Goal: Task Accomplishment & Management: Manage account settings

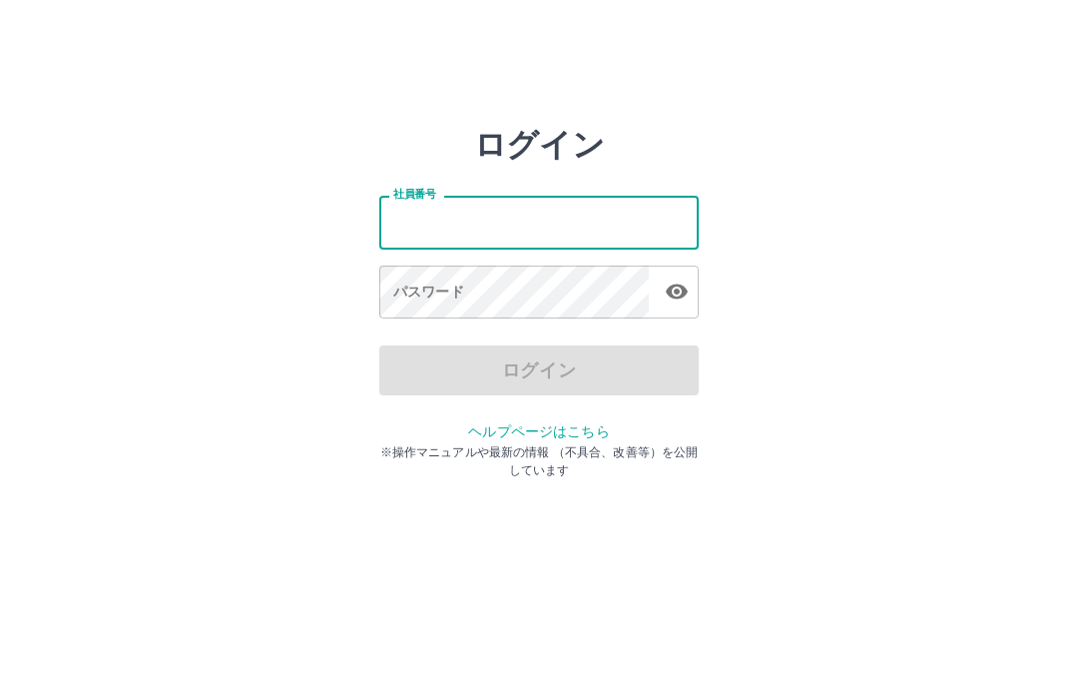
type input "*******"
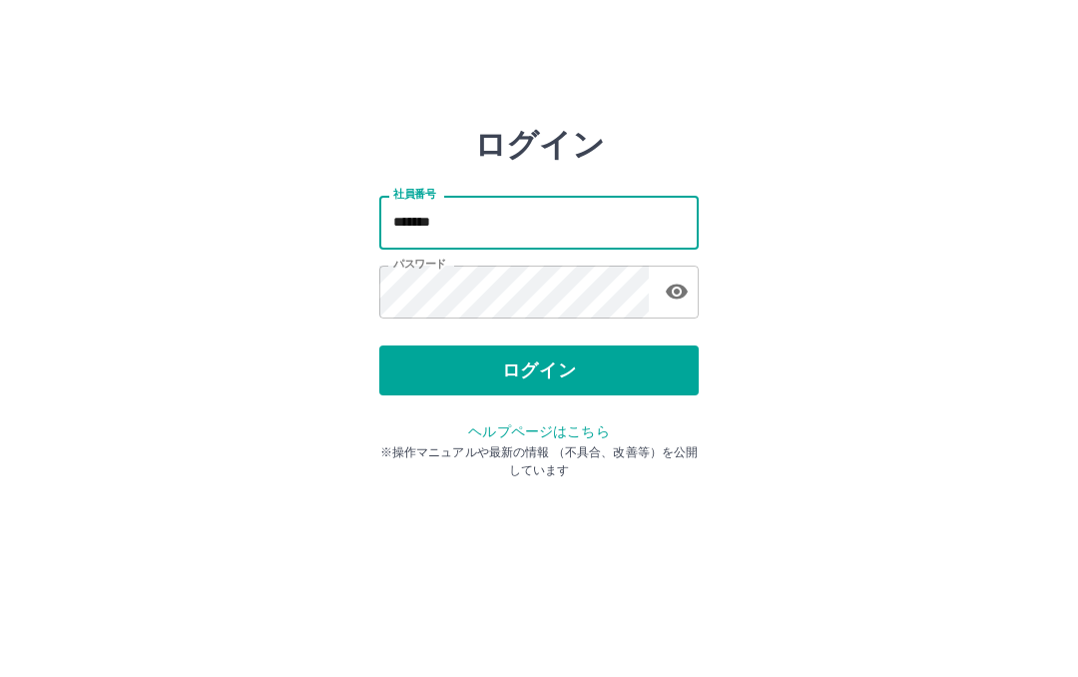
click at [574, 368] on button "ログイン" at bounding box center [538, 370] width 319 height 50
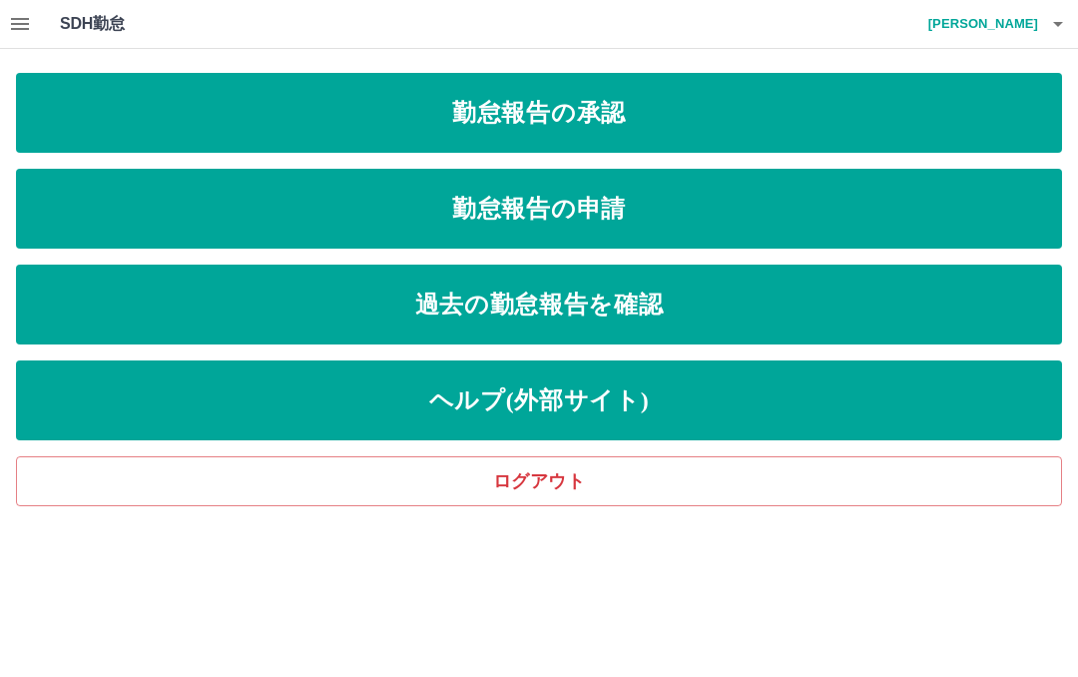
click at [624, 116] on link "勤怠報告の承認" at bounding box center [539, 113] width 1046 height 80
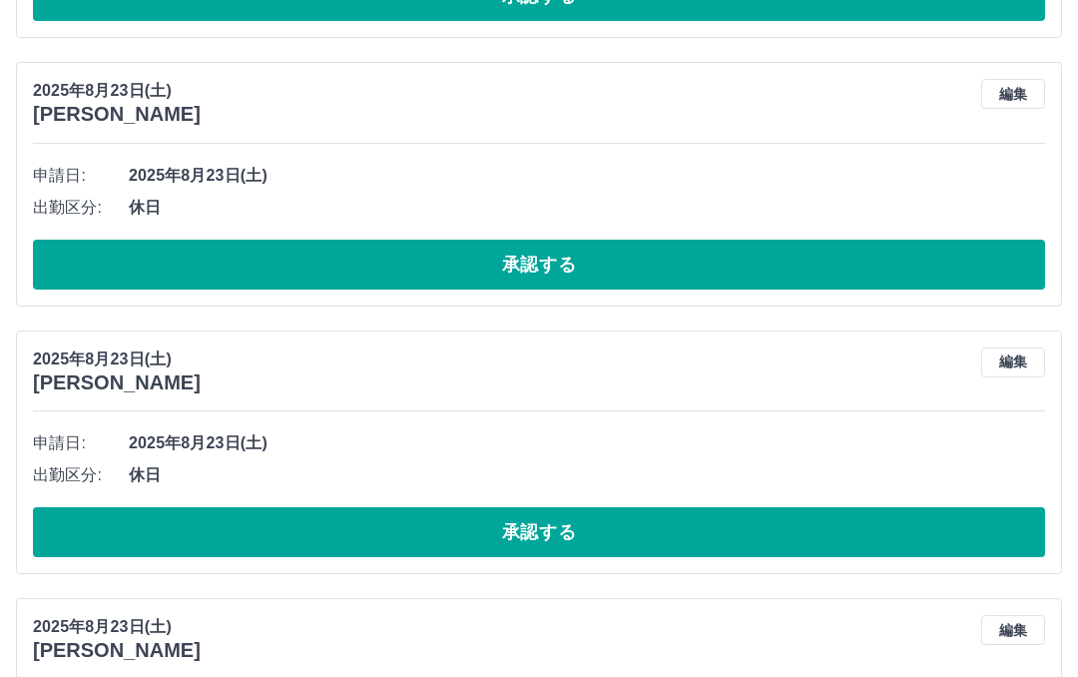
scroll to position [996, 0]
click at [545, 264] on button "承認する" at bounding box center [539, 265] width 1012 height 50
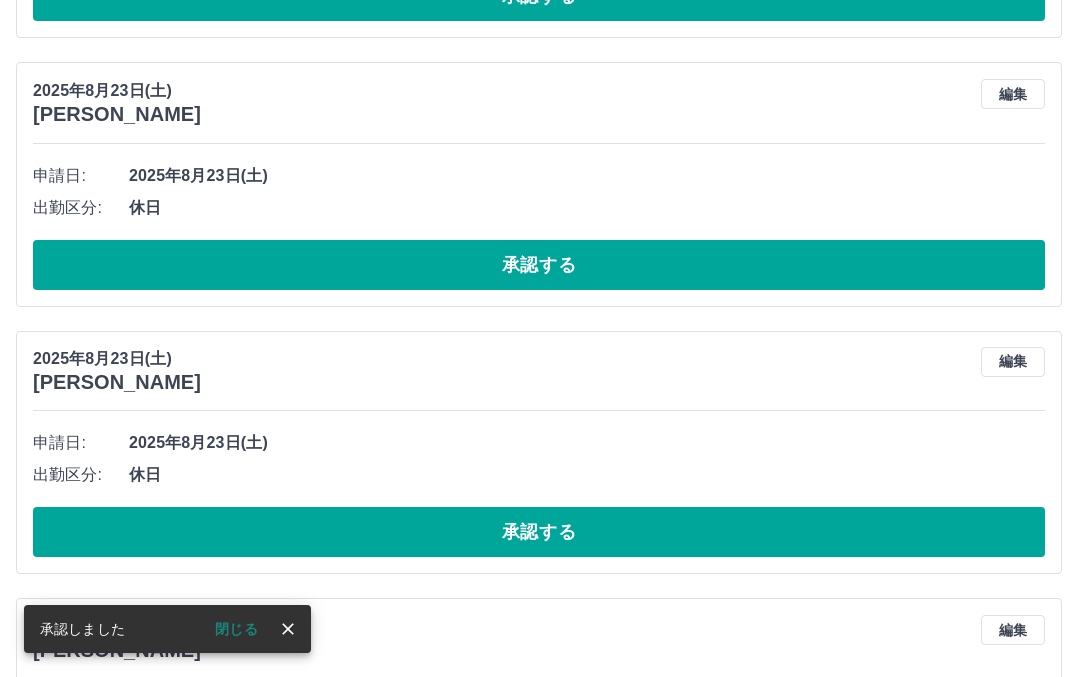
click at [558, 254] on button "承認する" at bounding box center [539, 265] width 1012 height 50
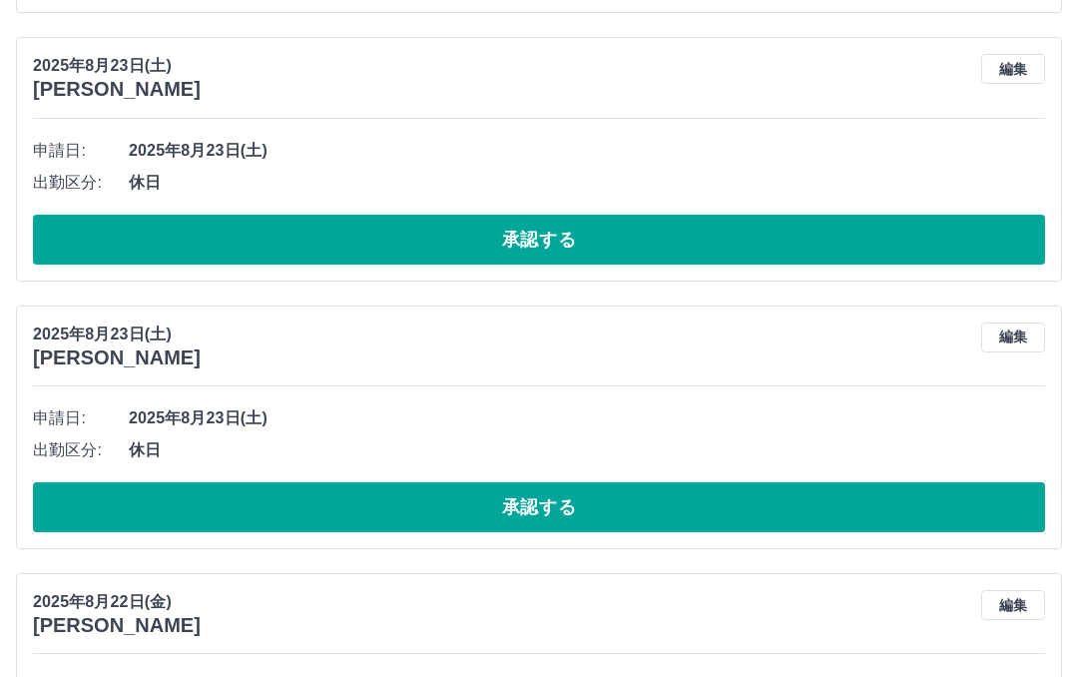
scroll to position [1021, 0]
click at [552, 227] on button "承認する" at bounding box center [539, 240] width 1012 height 50
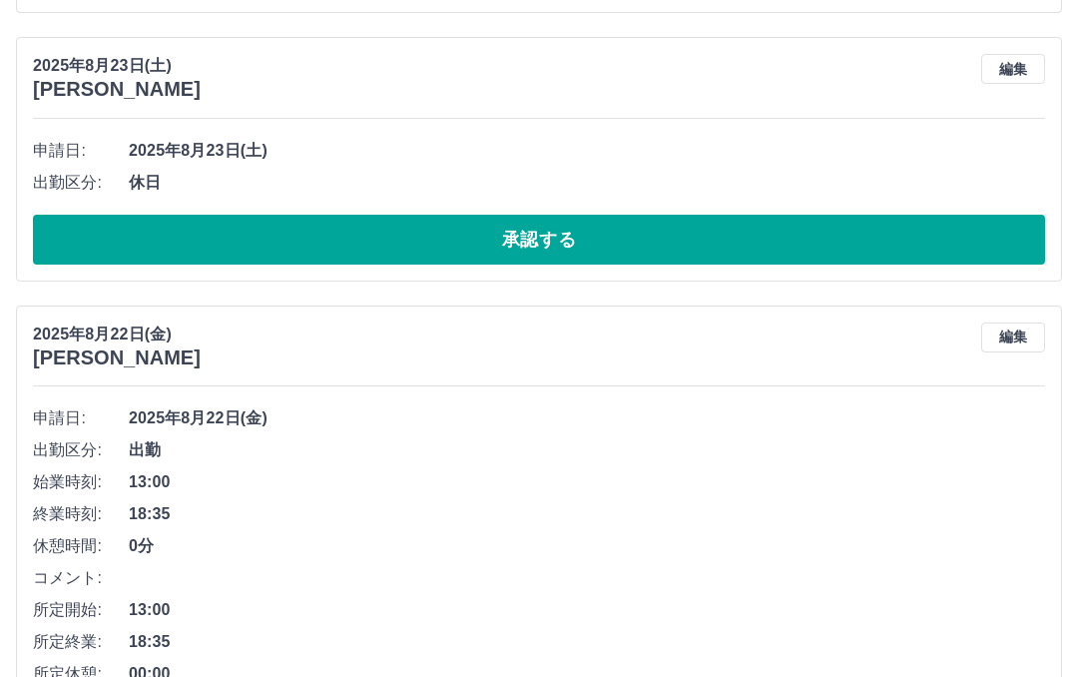
click at [571, 233] on button "承認する" at bounding box center [539, 240] width 1012 height 50
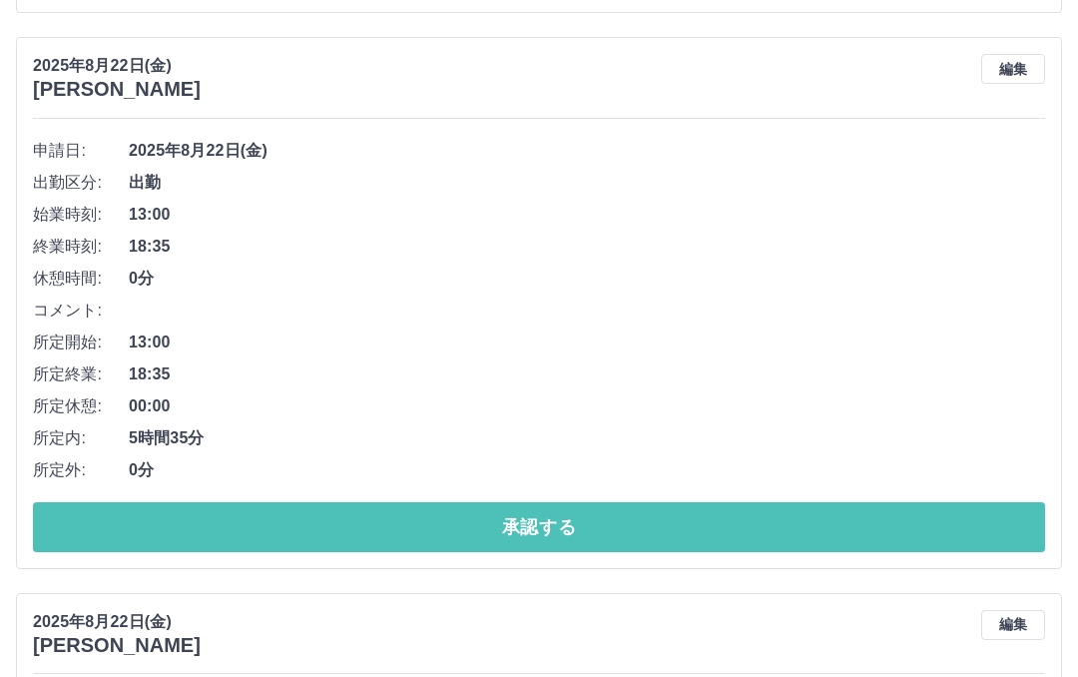
click at [520, 518] on button "承認する" at bounding box center [539, 527] width 1012 height 50
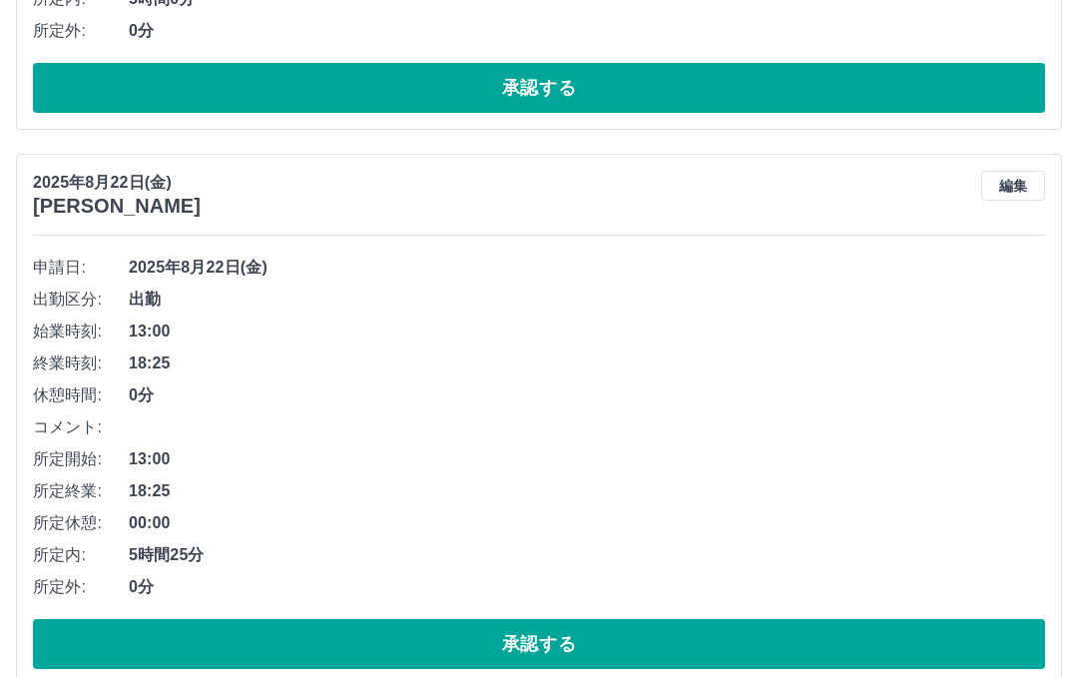
scroll to position [901, 0]
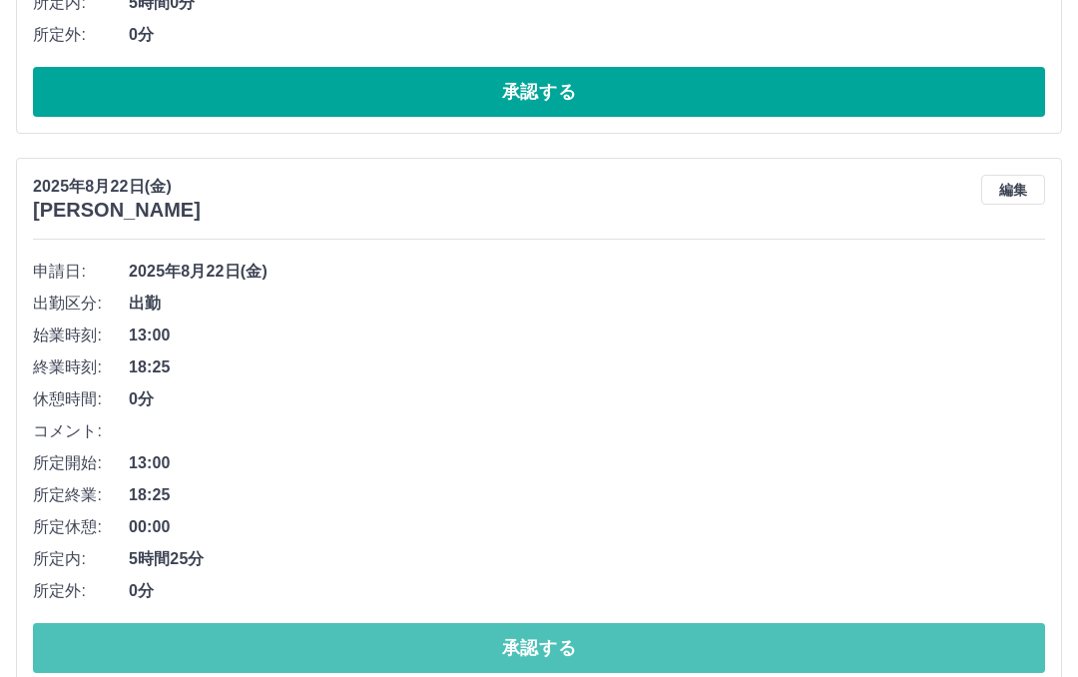
click at [507, 651] on button "承認する" at bounding box center [539, 648] width 1012 height 50
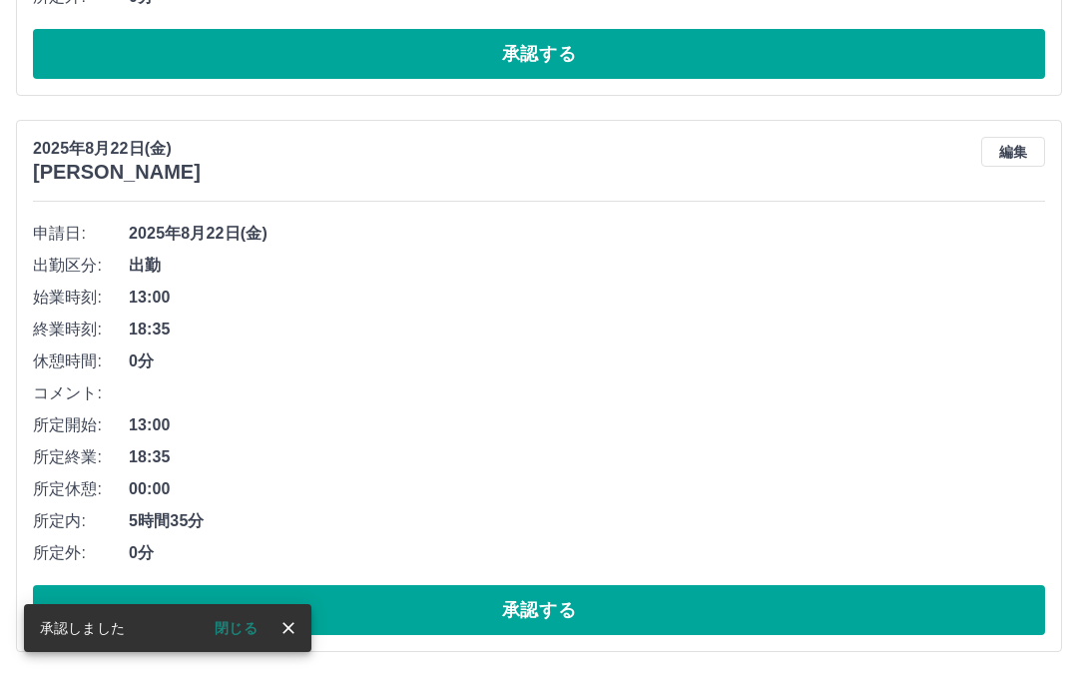
scroll to position [856, 0]
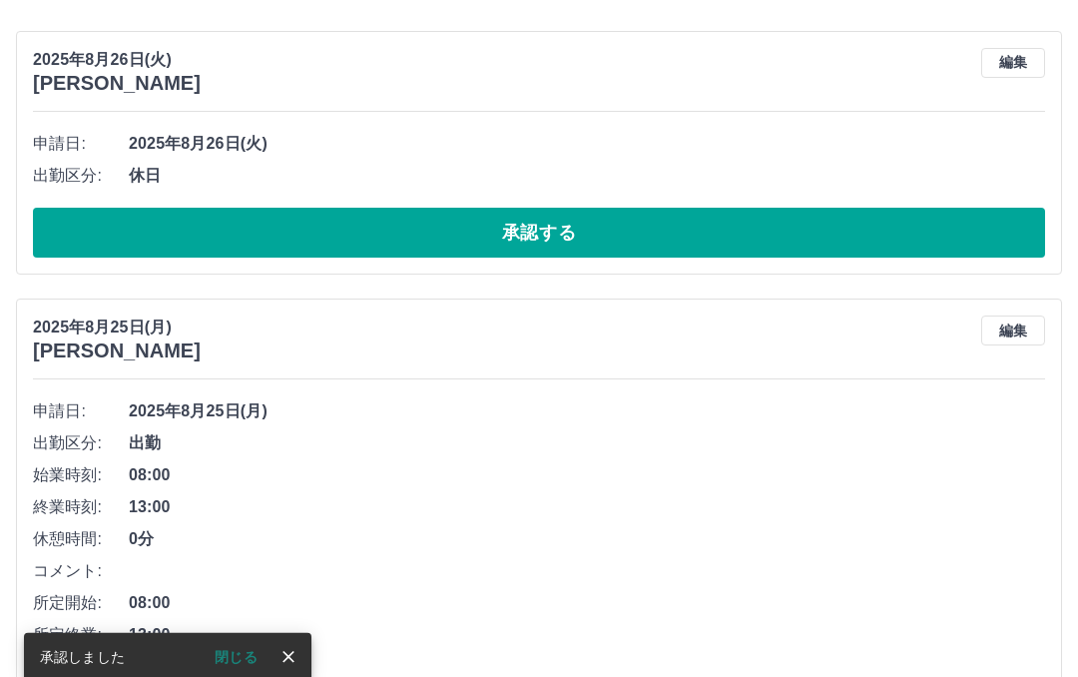
scroll to position [0, 0]
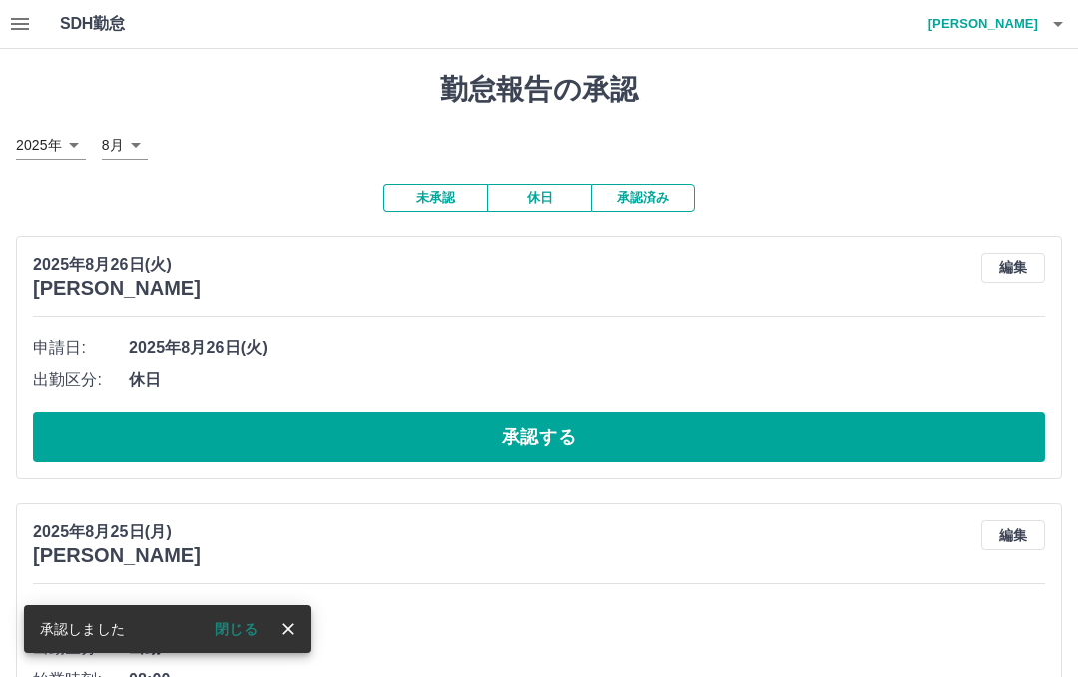
click at [645, 195] on button "承認済み" at bounding box center [643, 198] width 104 height 28
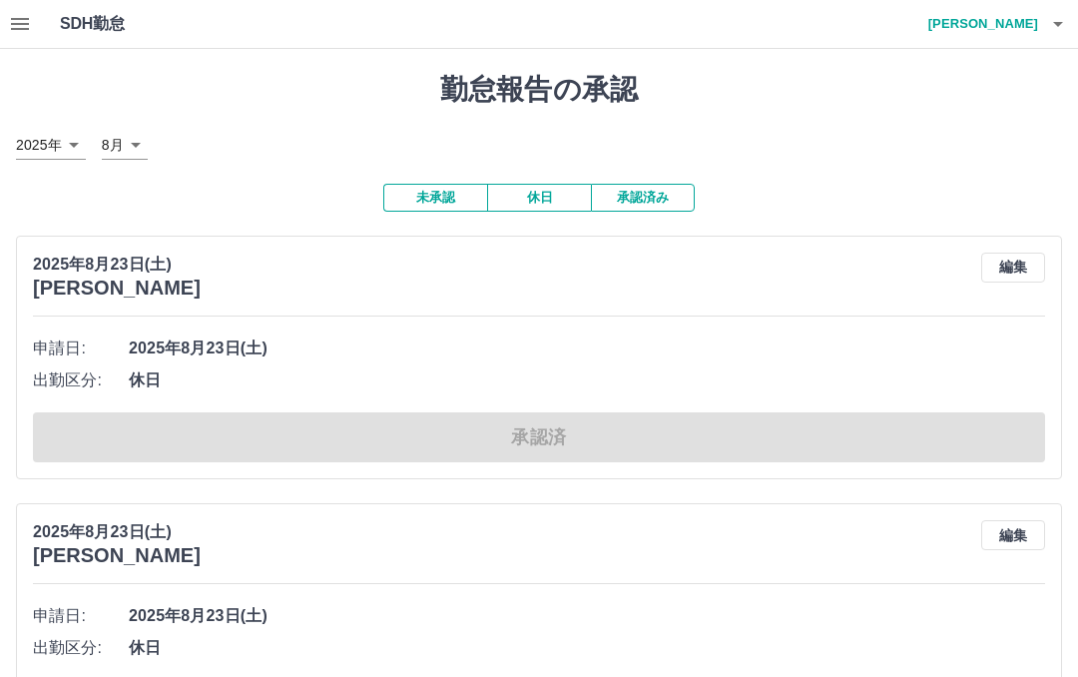
click at [639, 185] on button "承認済み" at bounding box center [643, 198] width 104 height 28
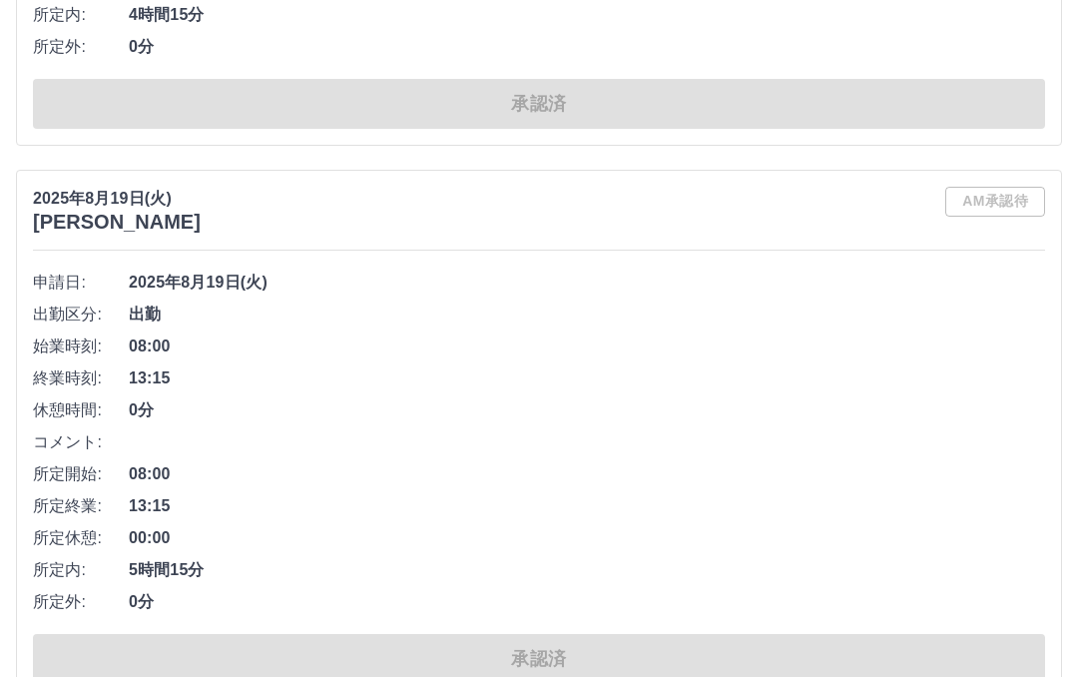
scroll to position [11417, 0]
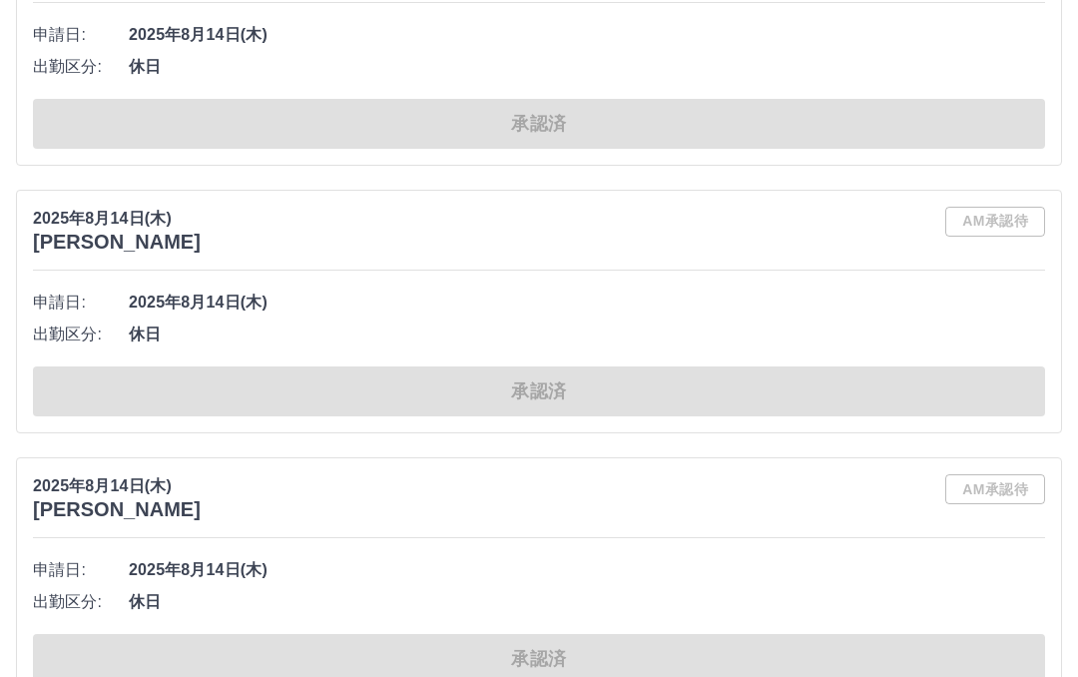
scroll to position [17904, 0]
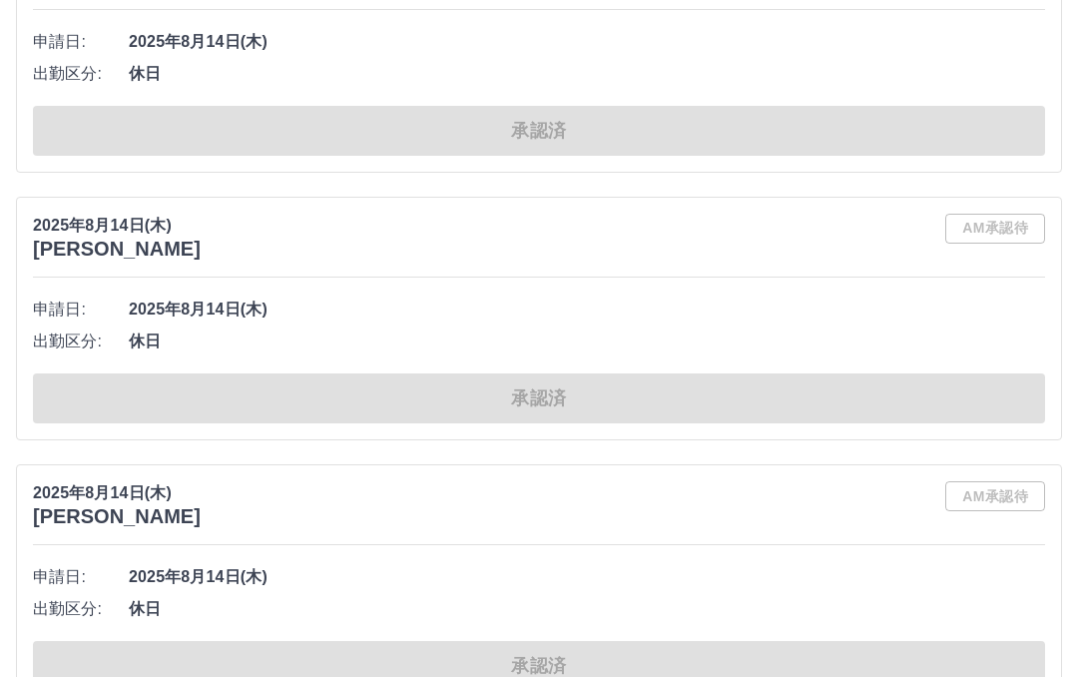
click at [616, 593] on li "出勤区分: 休日" at bounding box center [539, 609] width 1012 height 32
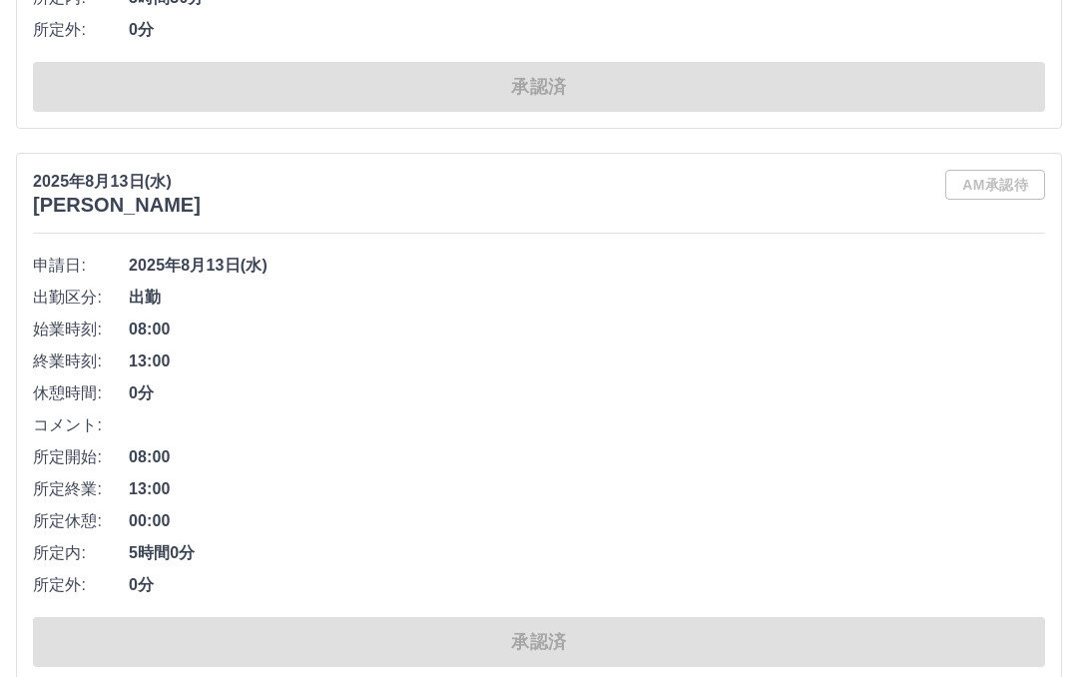
scroll to position [20694, 0]
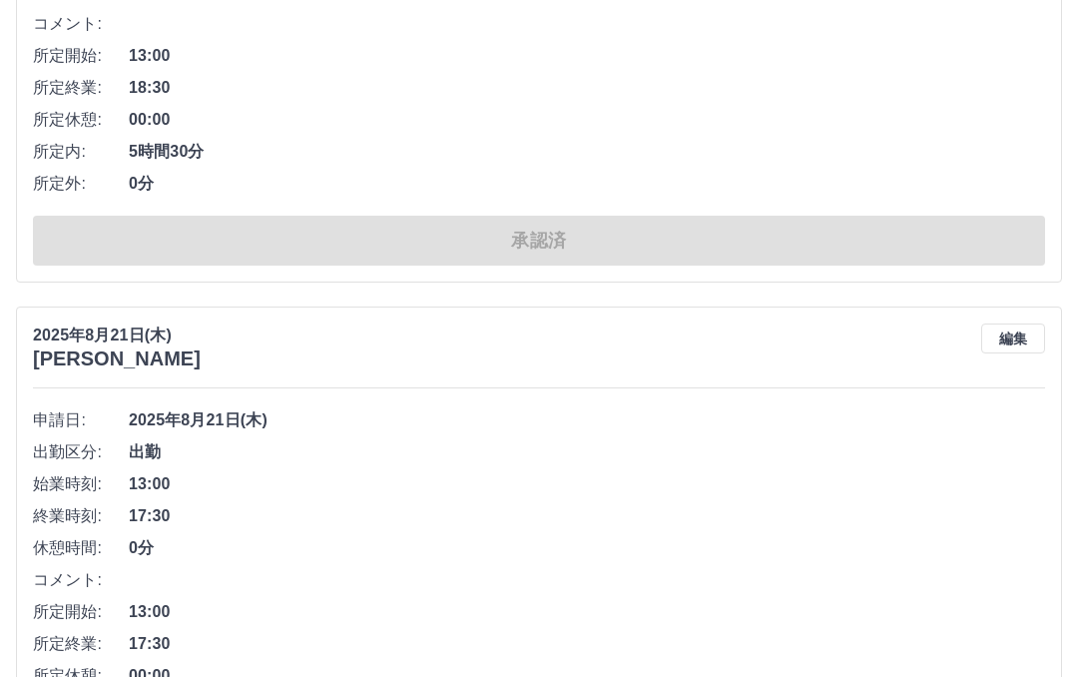
scroll to position [4604, 0]
